Goal: Check status: Check status

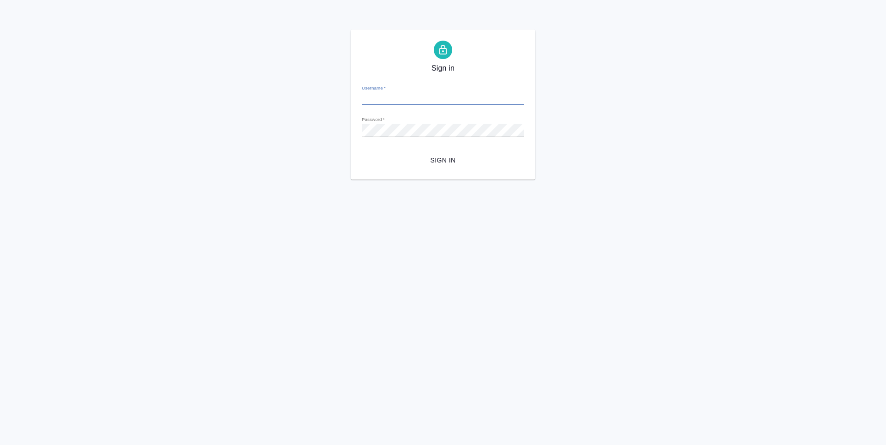
type input "[EMAIL_ADDRESS][DOMAIN_NAME]"
click at [450, 166] on button "Sign in" at bounding box center [443, 160] width 162 height 17
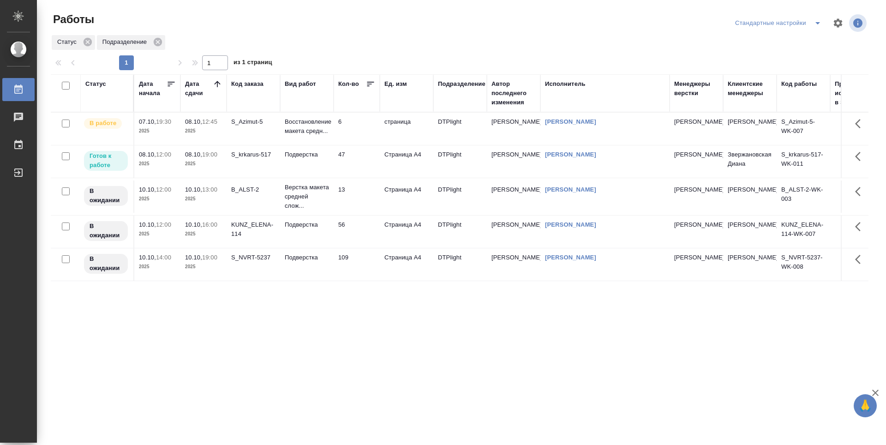
click at [246, 323] on div "Статус Дата начала Дата сдачи Код заказа Вид работ Кол-во Ед. изм Подразделение…" at bounding box center [460, 240] width 818 height 332
click at [214, 161] on p "2025" at bounding box center [203, 163] width 37 height 9
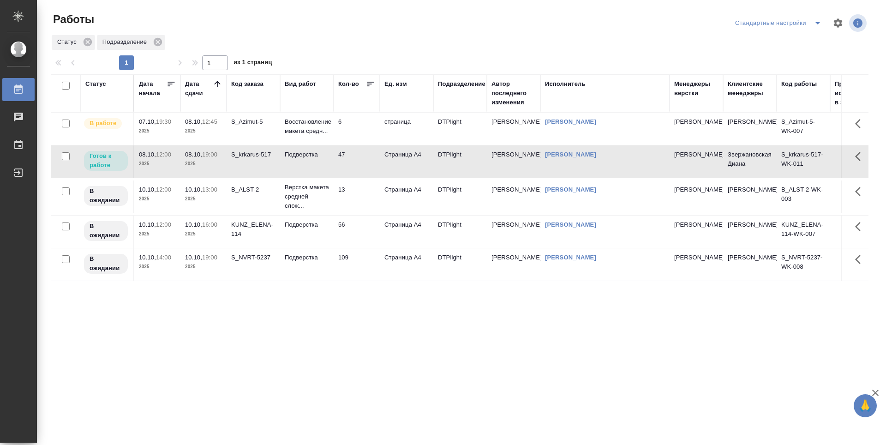
click at [284, 332] on div "Статус Дата начала Дата сдачи Код заказа Вид работ Кол-во Ед. изм Подразделение…" at bounding box center [460, 240] width 818 height 332
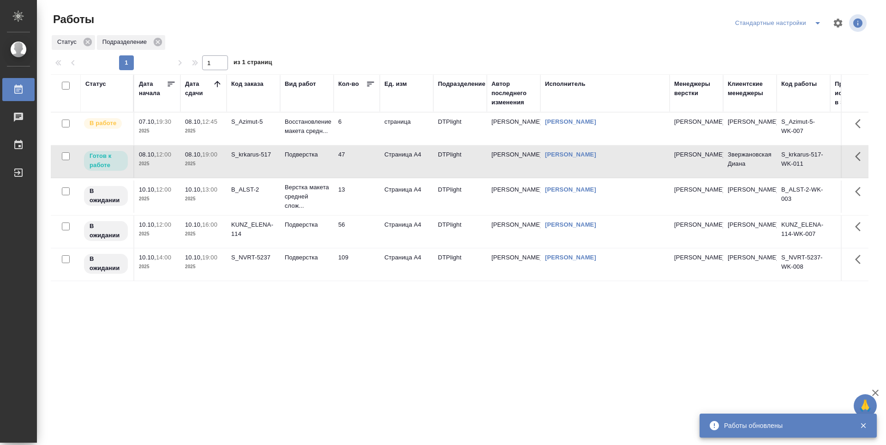
click at [430, 351] on div "Статус Дата начала Дата сдачи Код заказа Вид работ Кол-во Ед. изм Подразделение…" at bounding box center [460, 240] width 818 height 332
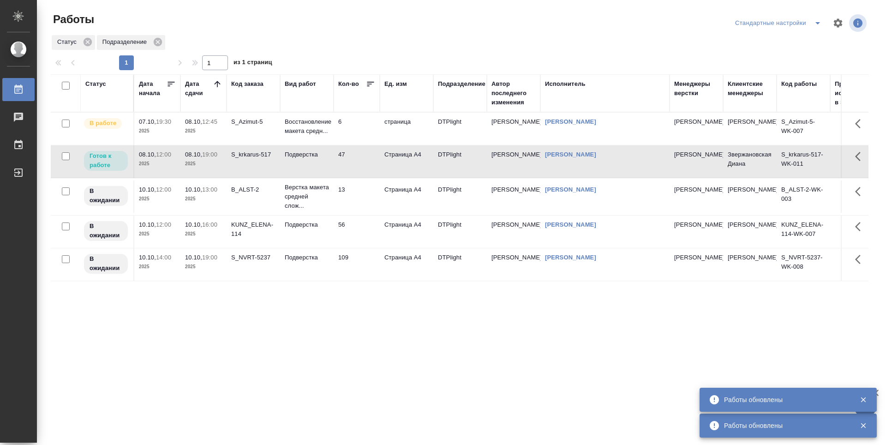
click at [291, 352] on div "Статус Дата начала Дата сдачи Код заказа Вид работ Кол-во Ед. изм Подразделение…" at bounding box center [460, 240] width 818 height 332
